Goal: Transaction & Acquisition: Purchase product/service

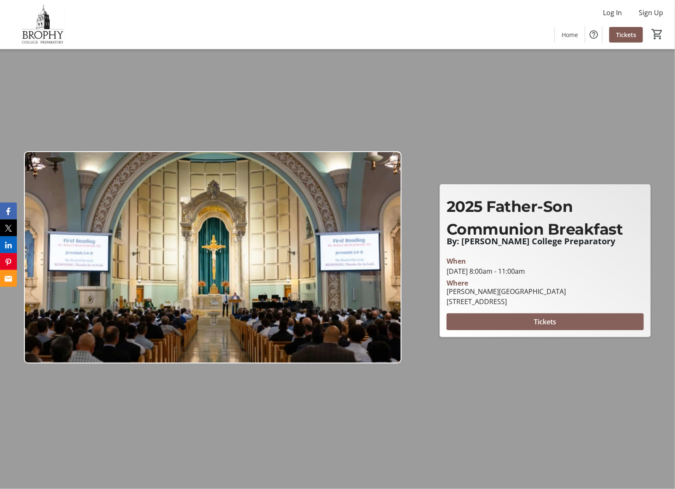
click at [491, 321] on span at bounding box center [545, 322] width 197 height 20
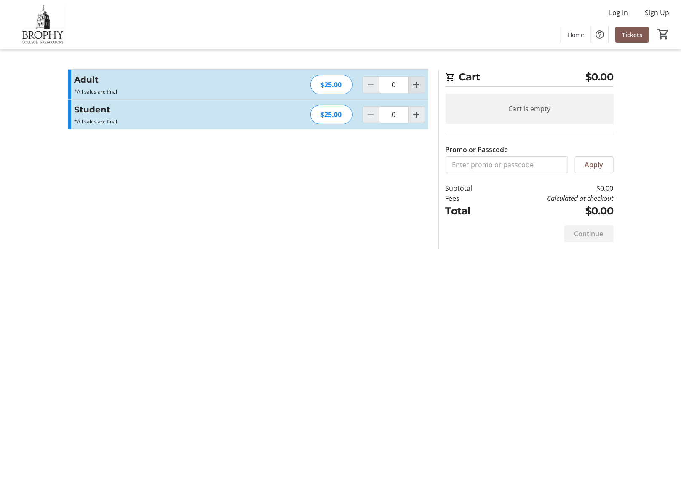
click at [420, 86] on mat-icon "Increment by one" at bounding box center [417, 85] width 10 height 10
type input "1"
click at [414, 124] on div "Student *All sales are final Read more *All sales are final $25.00 0" at bounding box center [248, 114] width 361 height 29
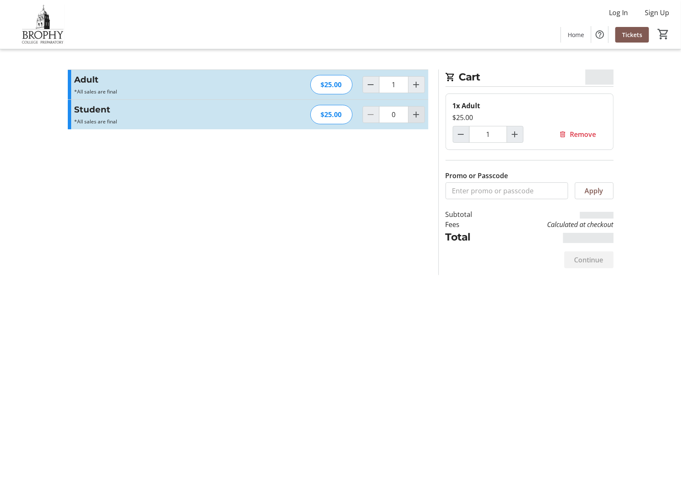
click at [415, 119] on mat-icon "Increment by one" at bounding box center [417, 115] width 10 height 10
type input "1"
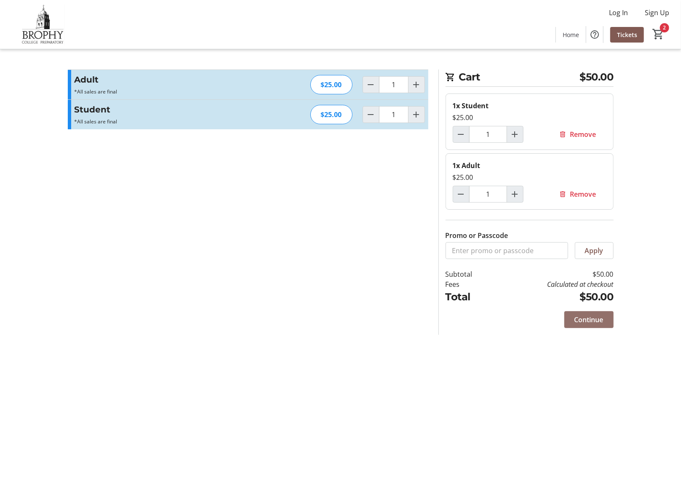
click at [587, 321] on span "Continue" at bounding box center [589, 320] width 29 height 10
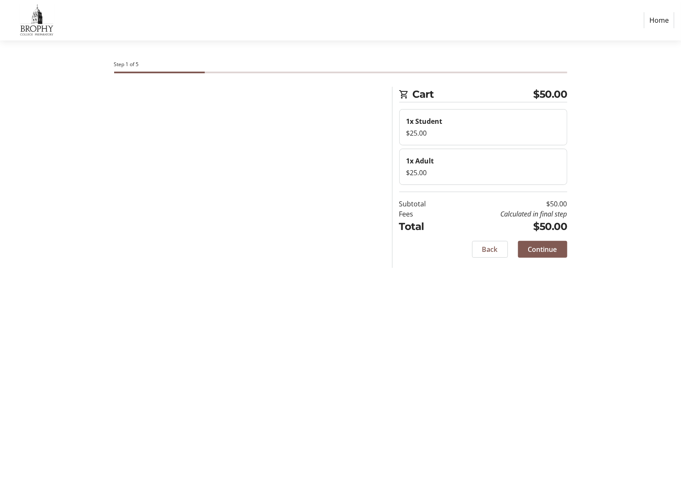
select select "US"
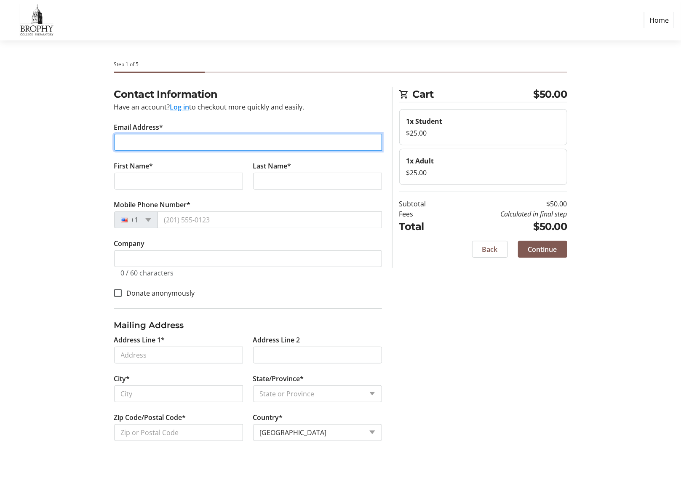
click at [165, 145] on input "Email Address*" at bounding box center [248, 142] width 268 height 17
type input "[EMAIL_ADDRESS][DOMAIN_NAME]"
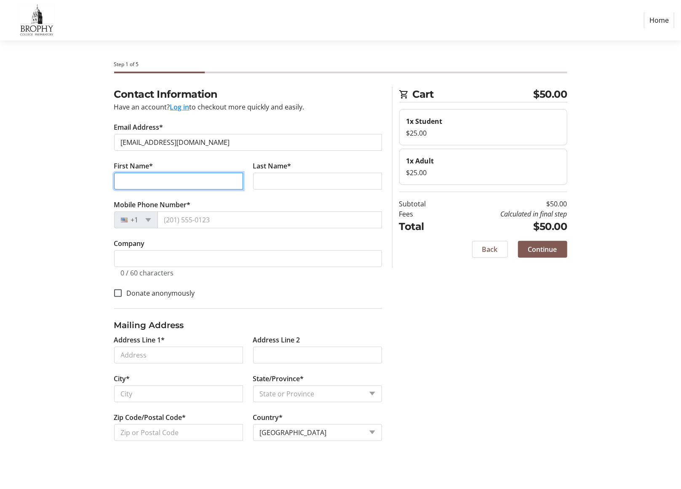
type input "[PERSON_NAME]"
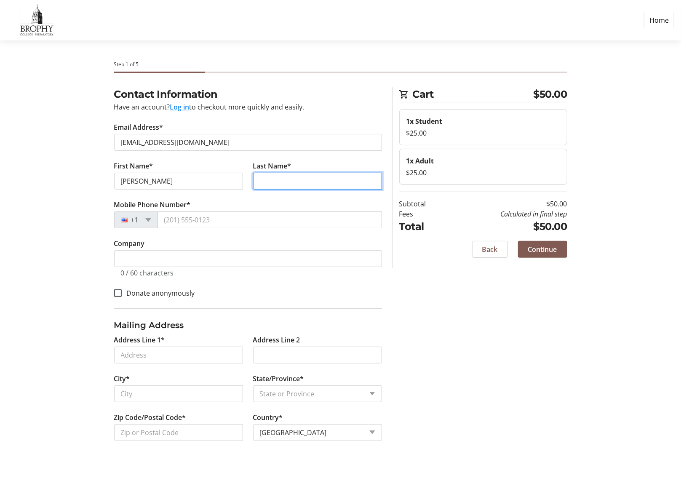
type input "[PERSON_NAME]"
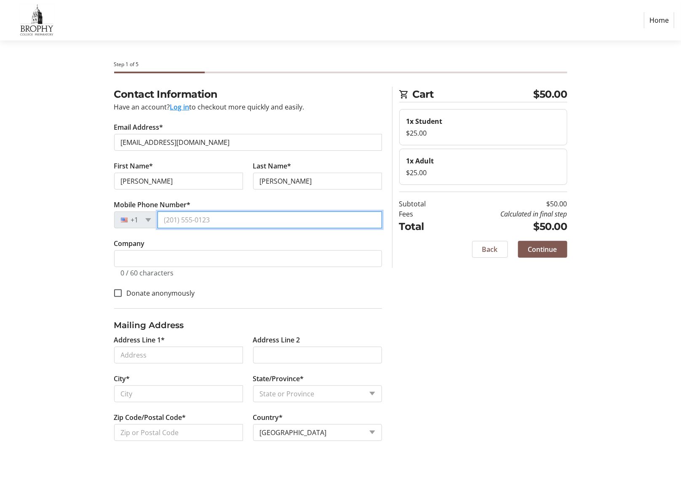
type input "[PHONE_NUMBER]"
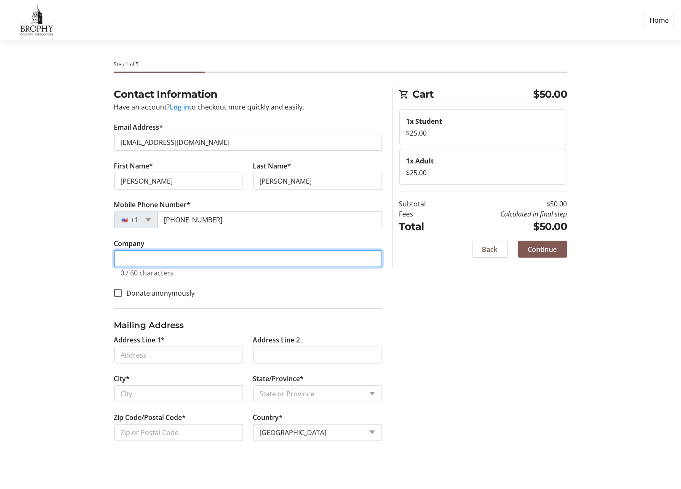
type input "[PERSON_NAME]"
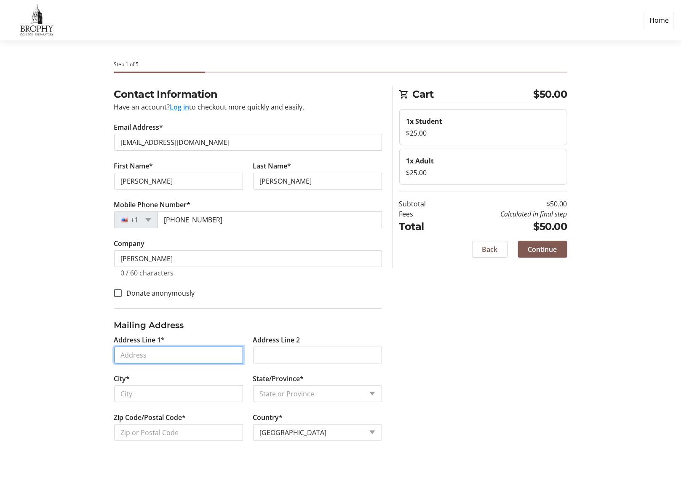
type input "[STREET_ADDRESS]"
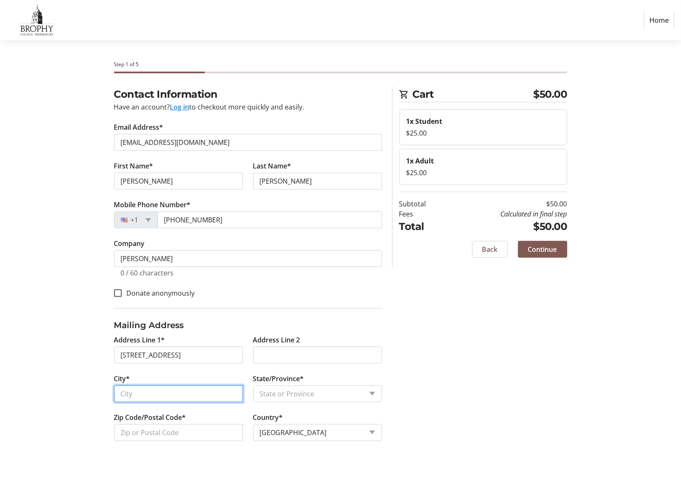
type input "Phoenix"
select select "AZ"
type input "85020-4840"
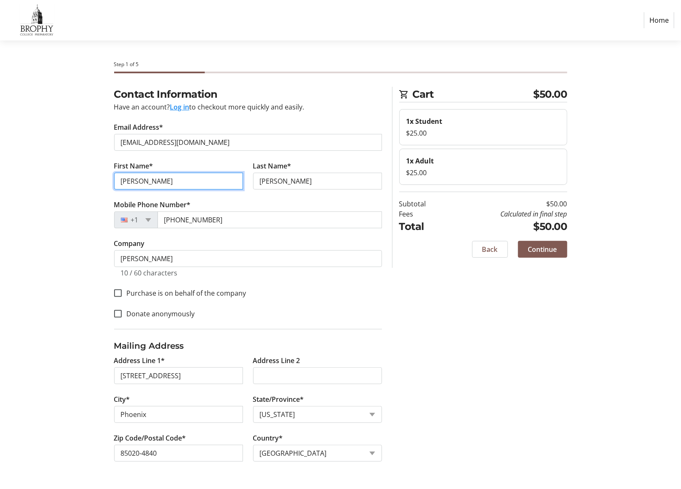
drag, startPoint x: 174, startPoint y: 182, endPoint x: 34, endPoint y: 160, distance: 141.6
click at [35, 161] on section "Step 1 of 5 Cart $50.00 1x Student $25.00 1x Adult $25.00 Subtotal $50.00 Fees …" at bounding box center [340, 264] width 681 height 449
type input "[PERSON_NAME]"
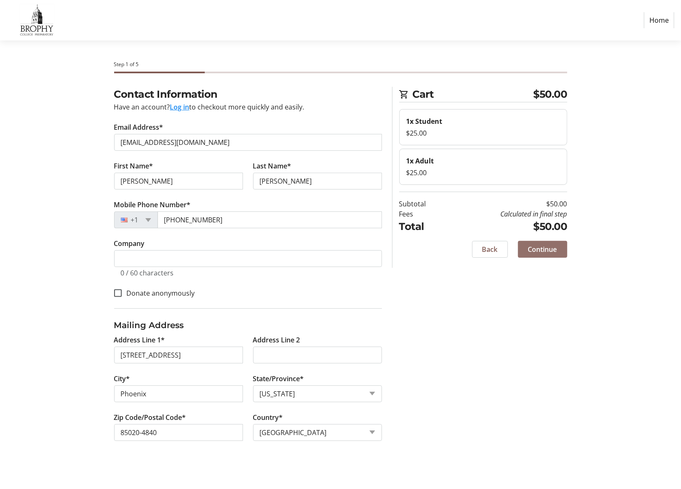
click at [536, 249] on span "Continue" at bounding box center [542, 249] width 29 height 10
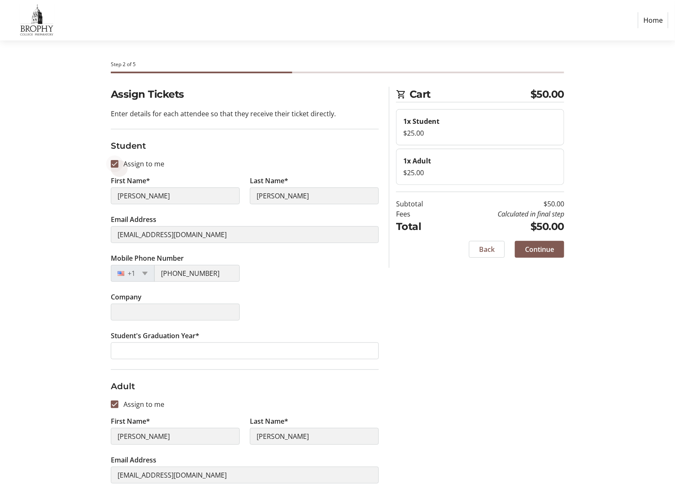
click at [123, 164] on div at bounding box center [114, 164] width 20 height 20
checkbox input "false"
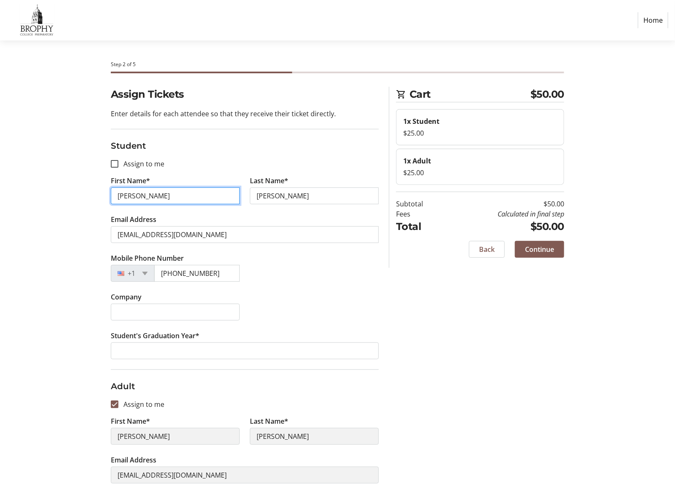
click at [143, 193] on input "[PERSON_NAME]" at bounding box center [175, 196] width 129 height 17
type input "[PERSON_NAME]"
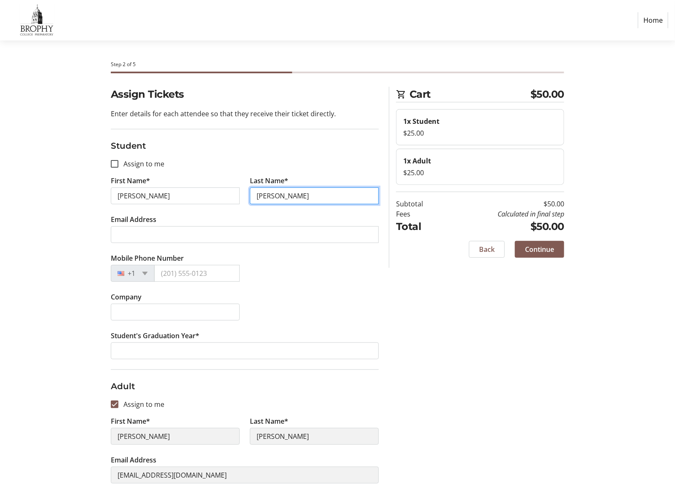
type input "[PERSON_NAME]"
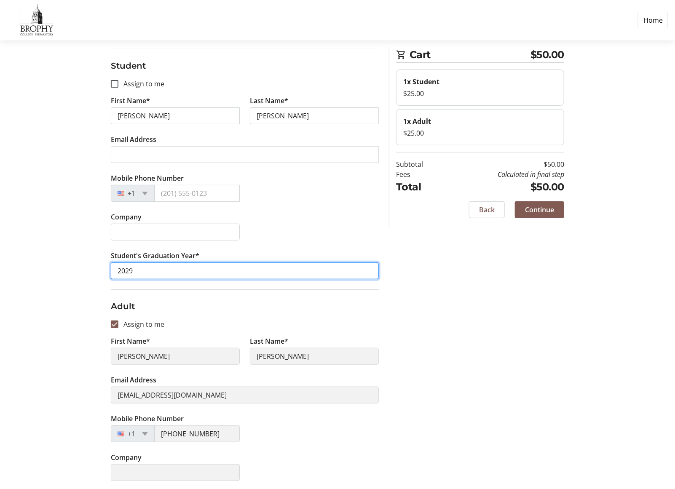
scroll to position [80, 0]
type input "2029"
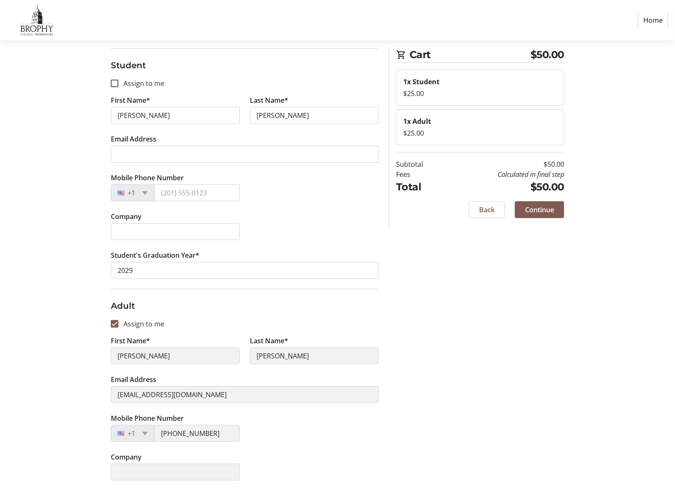
click at [0, 489] on nordpass-portal at bounding box center [0, 491] width 0 height 0
click at [541, 214] on span "Continue" at bounding box center [539, 210] width 29 height 10
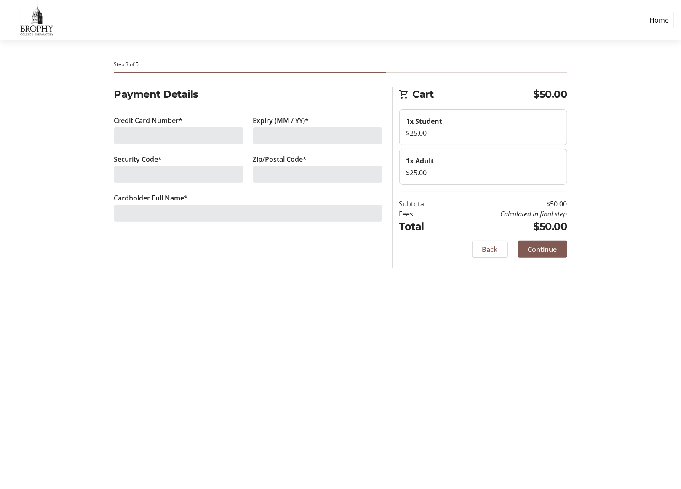
click at [180, 135] on div at bounding box center [178, 135] width 129 height 17
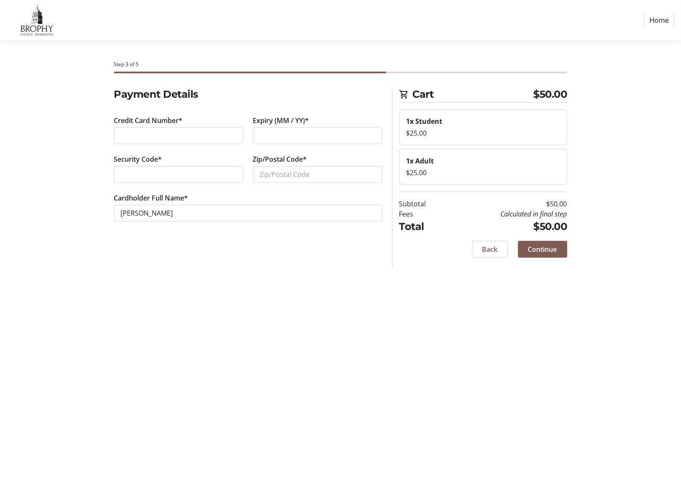
click at [0, 489] on nordpass-portal at bounding box center [0, 489] width 0 height 0
click at [0, 489] on nordpass-autofill-portal at bounding box center [0, 489] width 0 height 0
type input "[PERSON_NAME]"
type input "727"
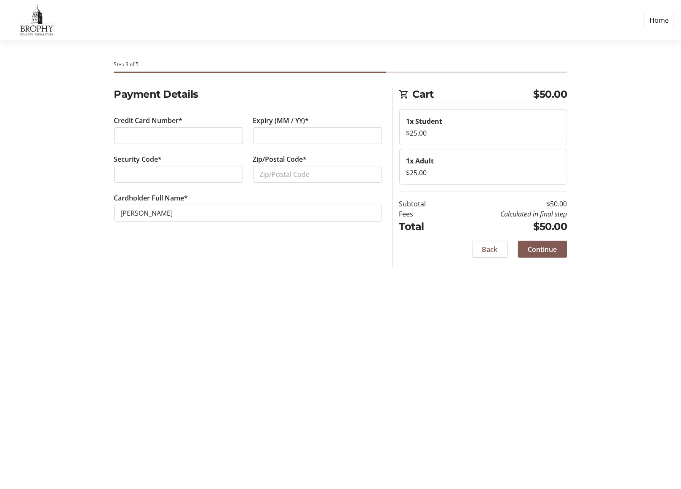
type input "07 / 30"
type input "85020"
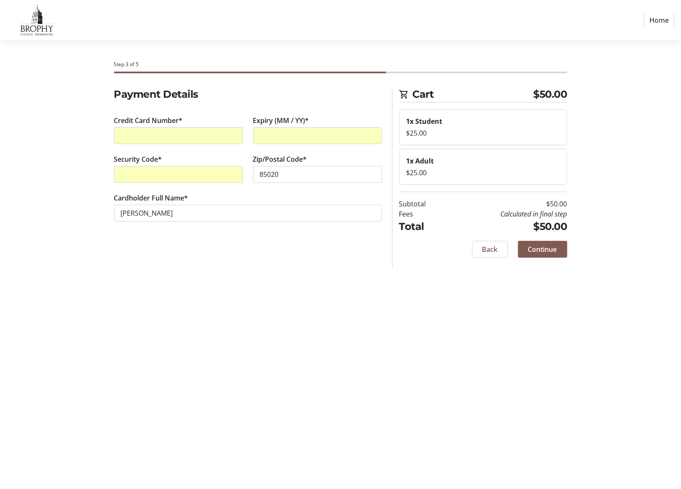
click at [0, 489] on nordpass-portal at bounding box center [0, 489] width 0 height 0
click at [549, 248] on span "Continue" at bounding box center [542, 249] width 29 height 10
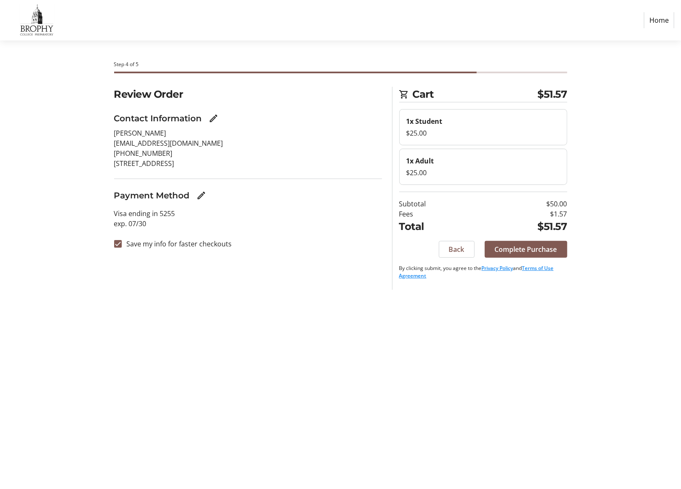
click at [169, 242] on label "Save my info for faster checkouts" at bounding box center [177, 244] width 110 height 10
click at [122, 242] on input "Save my info for faster checkouts" at bounding box center [118, 244] width 8 height 8
checkbox input "false"
click at [542, 249] on span "Complete Purchase" at bounding box center [526, 249] width 62 height 10
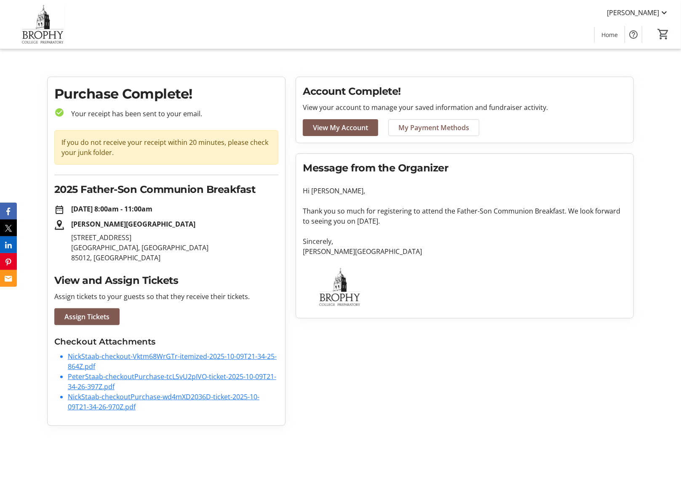
click at [194, 355] on link "NickStaab-checkout-Vktm68WrGTr-itemized-2025-10-09T21-34-25-864Z.pdf" at bounding box center [172, 361] width 209 height 19
click at [162, 376] on link "PeterStaab-checkoutPurchase-tcLSvU2pIVO-ticket-2025-10-09T21-34-26-397Z.pdf" at bounding box center [172, 381] width 209 height 19
